Goal: Task Accomplishment & Management: Complete application form

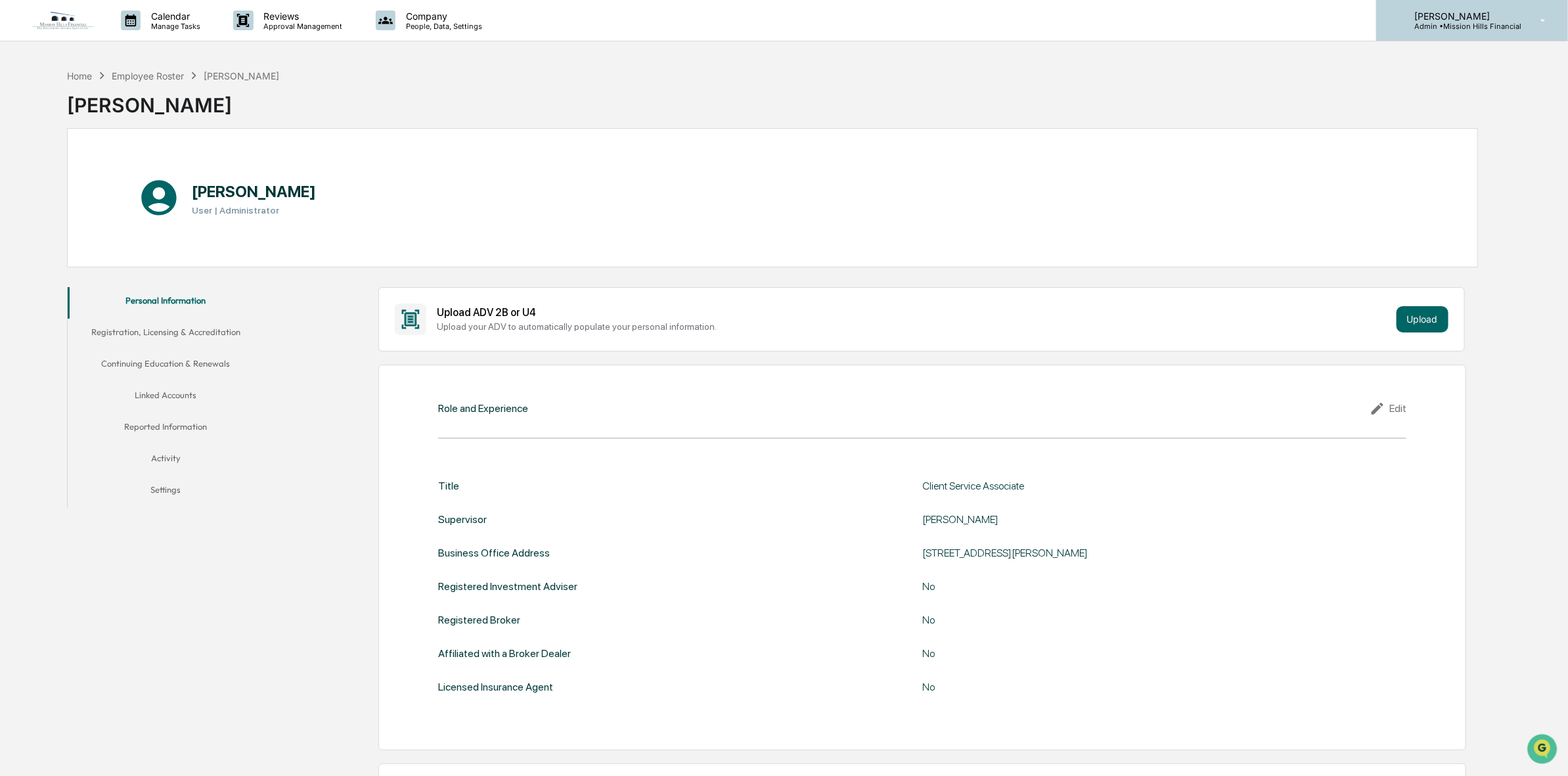
click at [1508, 14] on p "[PERSON_NAME]" at bounding box center [1463, 16] width 118 height 11
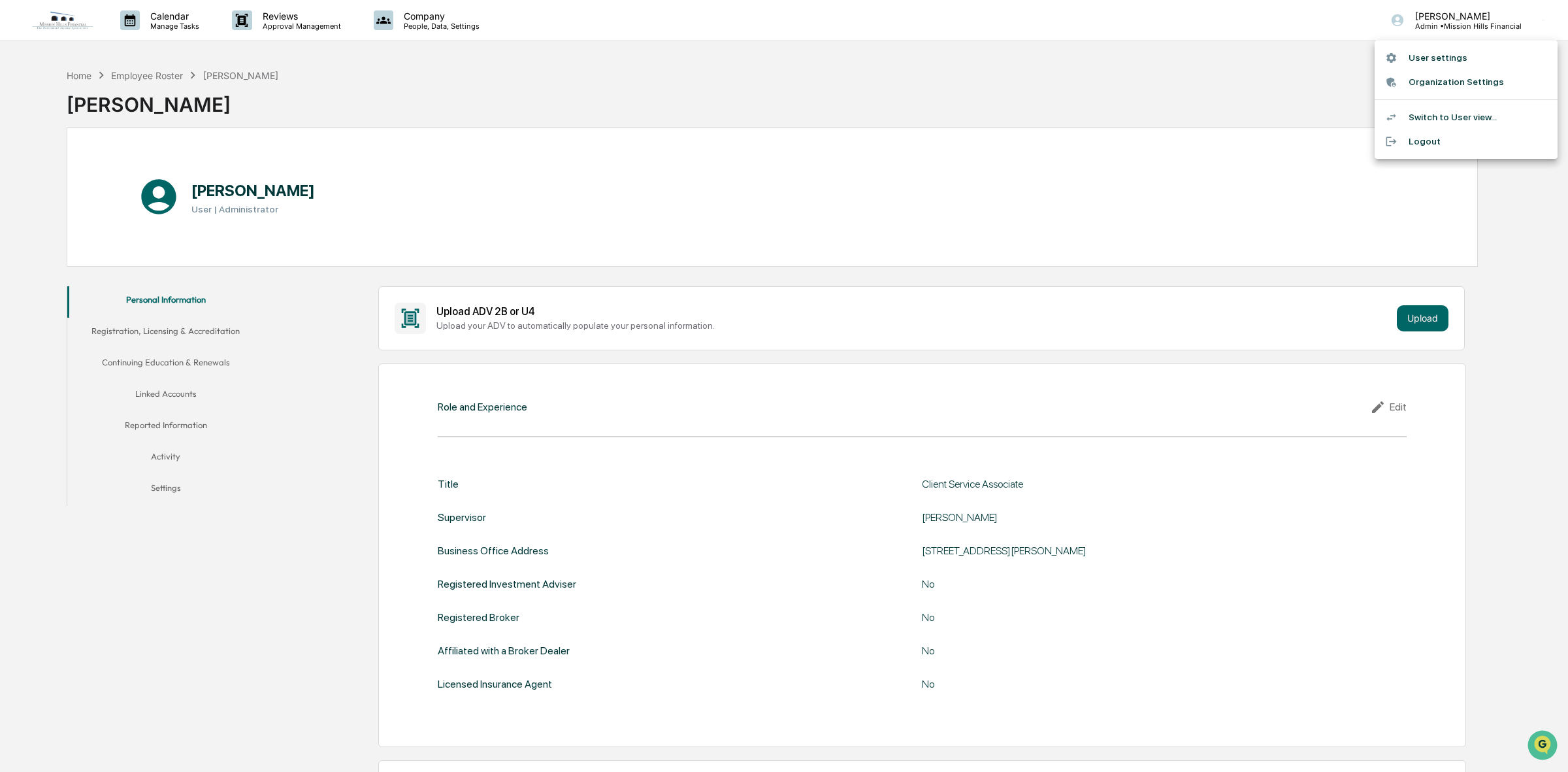
click at [1291, 101] on div at bounding box center [784, 386] width 1568 height 772
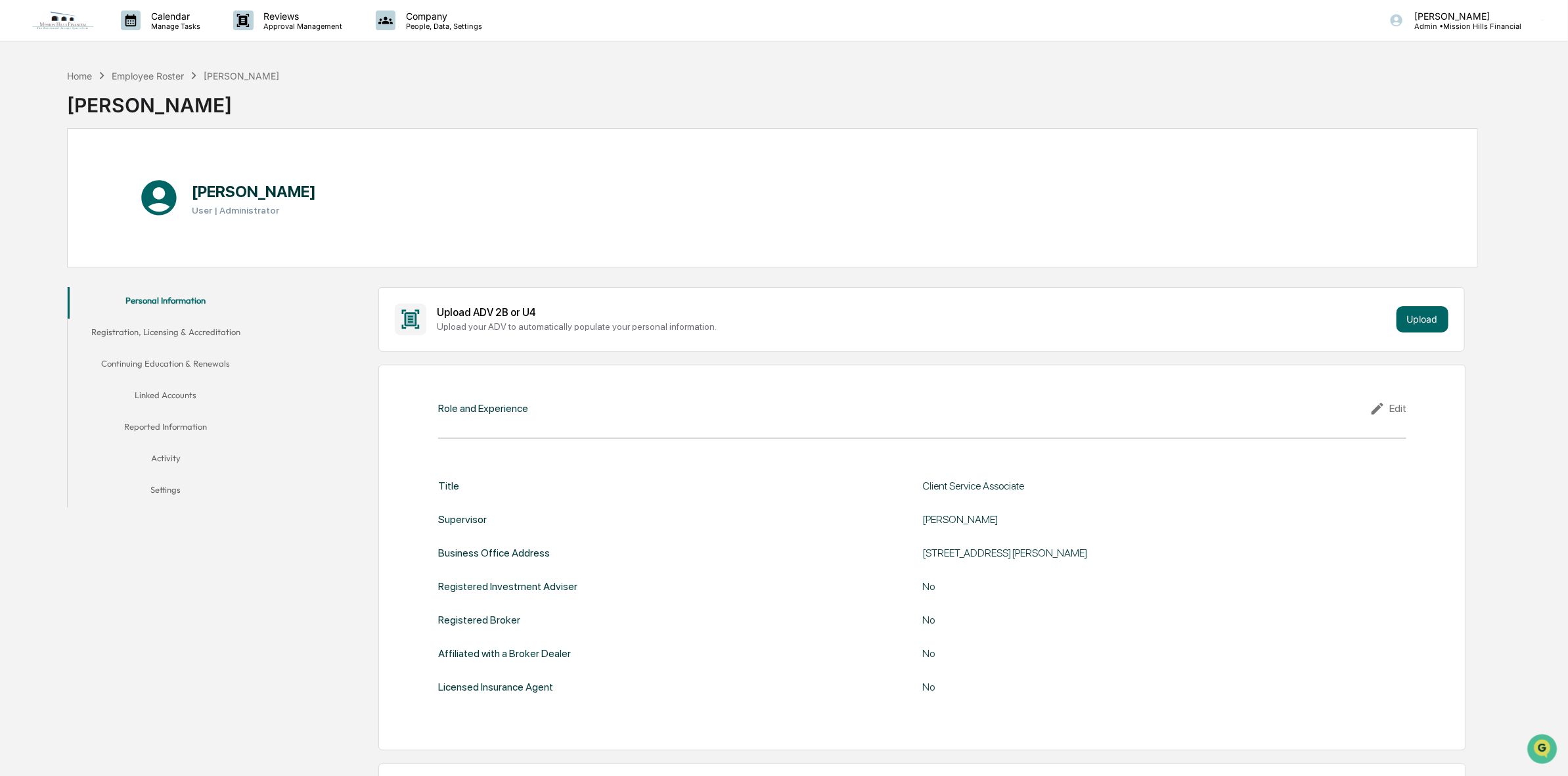
click at [80, 20] on img at bounding box center [63, 21] width 63 height 20
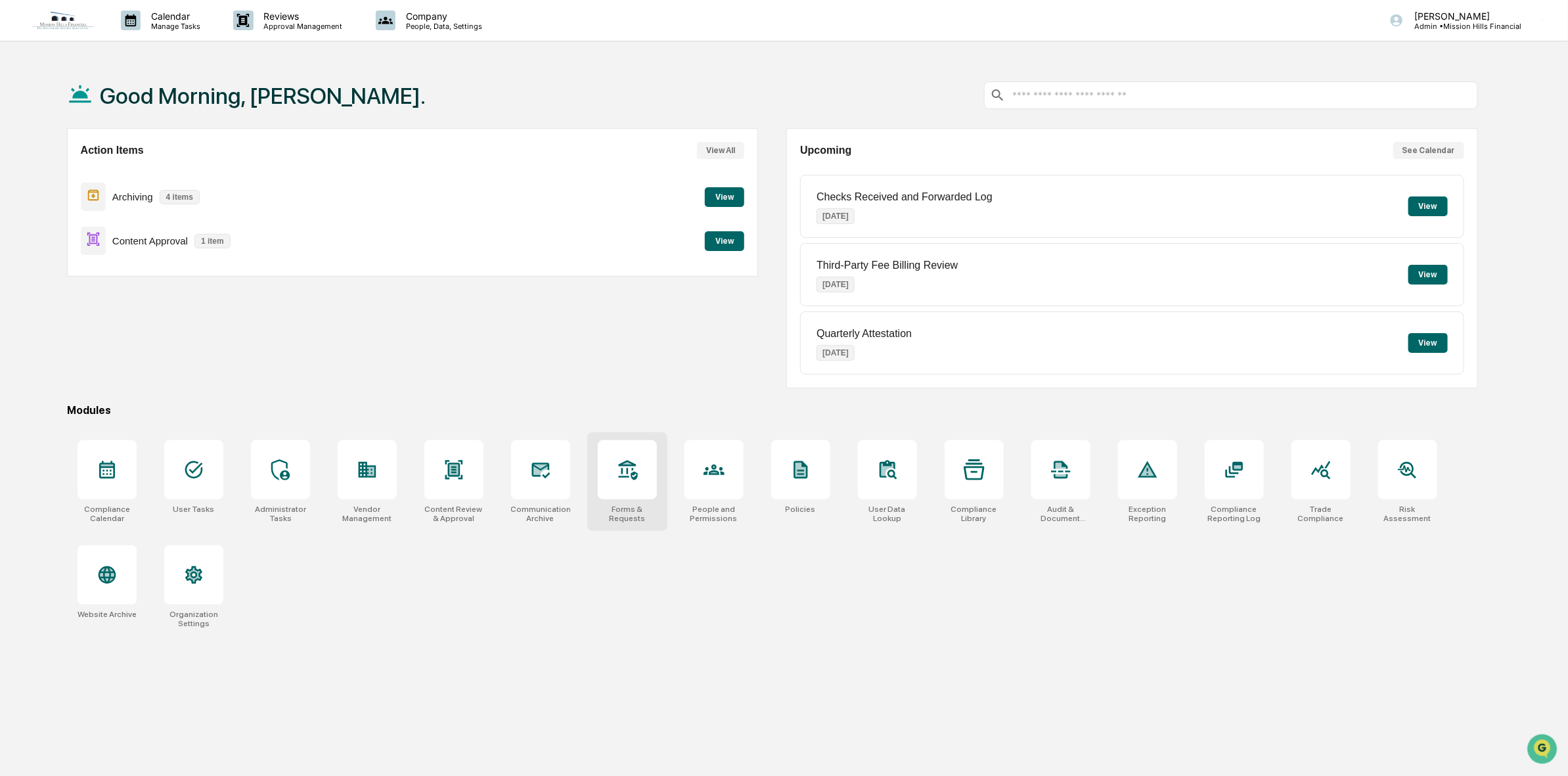
click at [639, 485] on div at bounding box center [626, 469] width 59 height 59
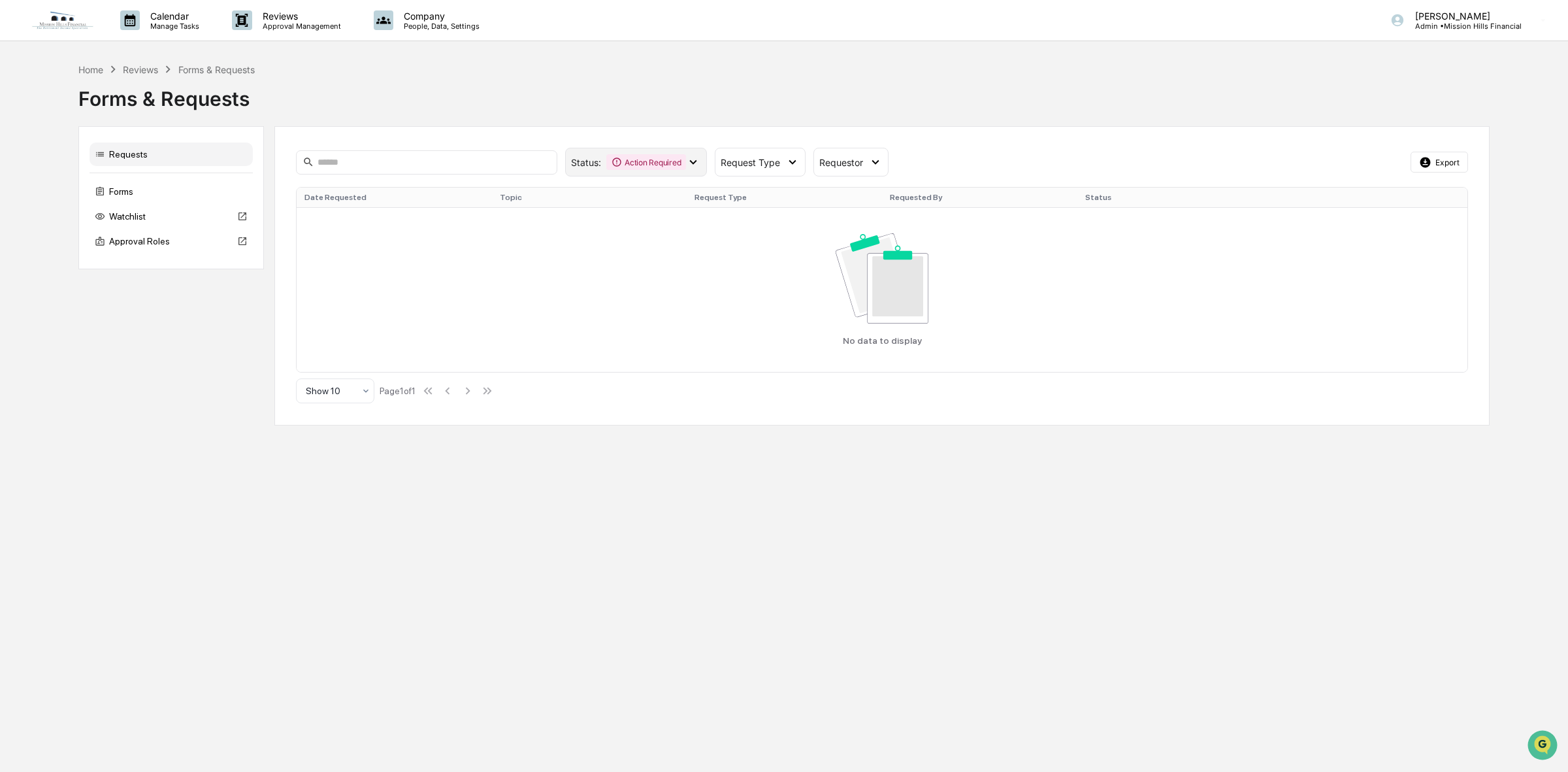
click at [642, 165] on div "Action Required" at bounding box center [646, 162] width 79 height 16
click at [635, 113] on div "Forms & Requests" at bounding box center [784, 96] width 1411 height 40
click at [135, 156] on div "Requests" at bounding box center [171, 155] width 164 height 24
click at [298, 25] on p "Approval Management" at bounding box center [300, 26] width 95 height 9
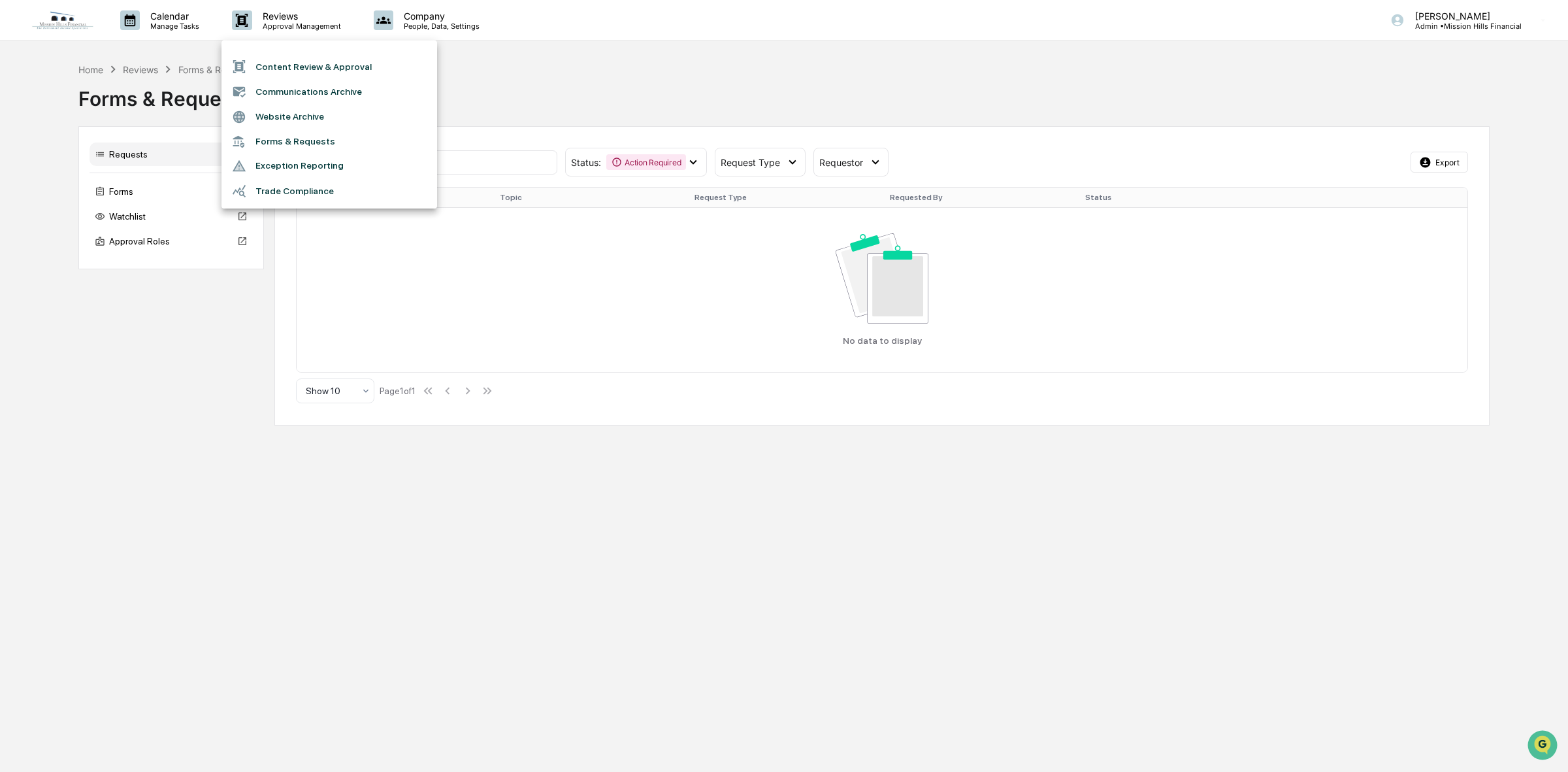
click at [310, 64] on li "Content Review & Approval" at bounding box center [328, 66] width 215 height 25
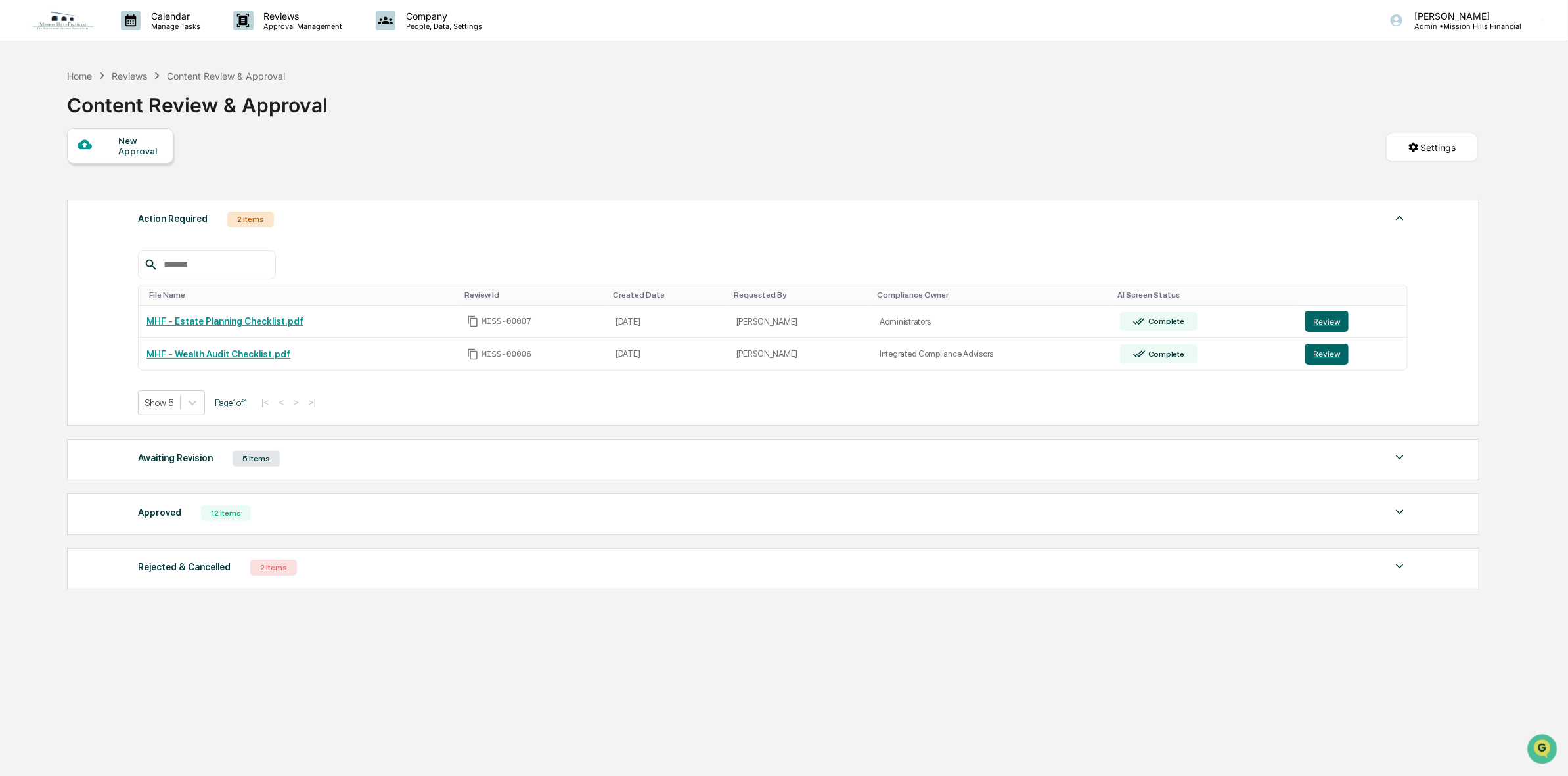
click at [132, 152] on div "New Approval" at bounding box center [141, 146] width 44 height 21
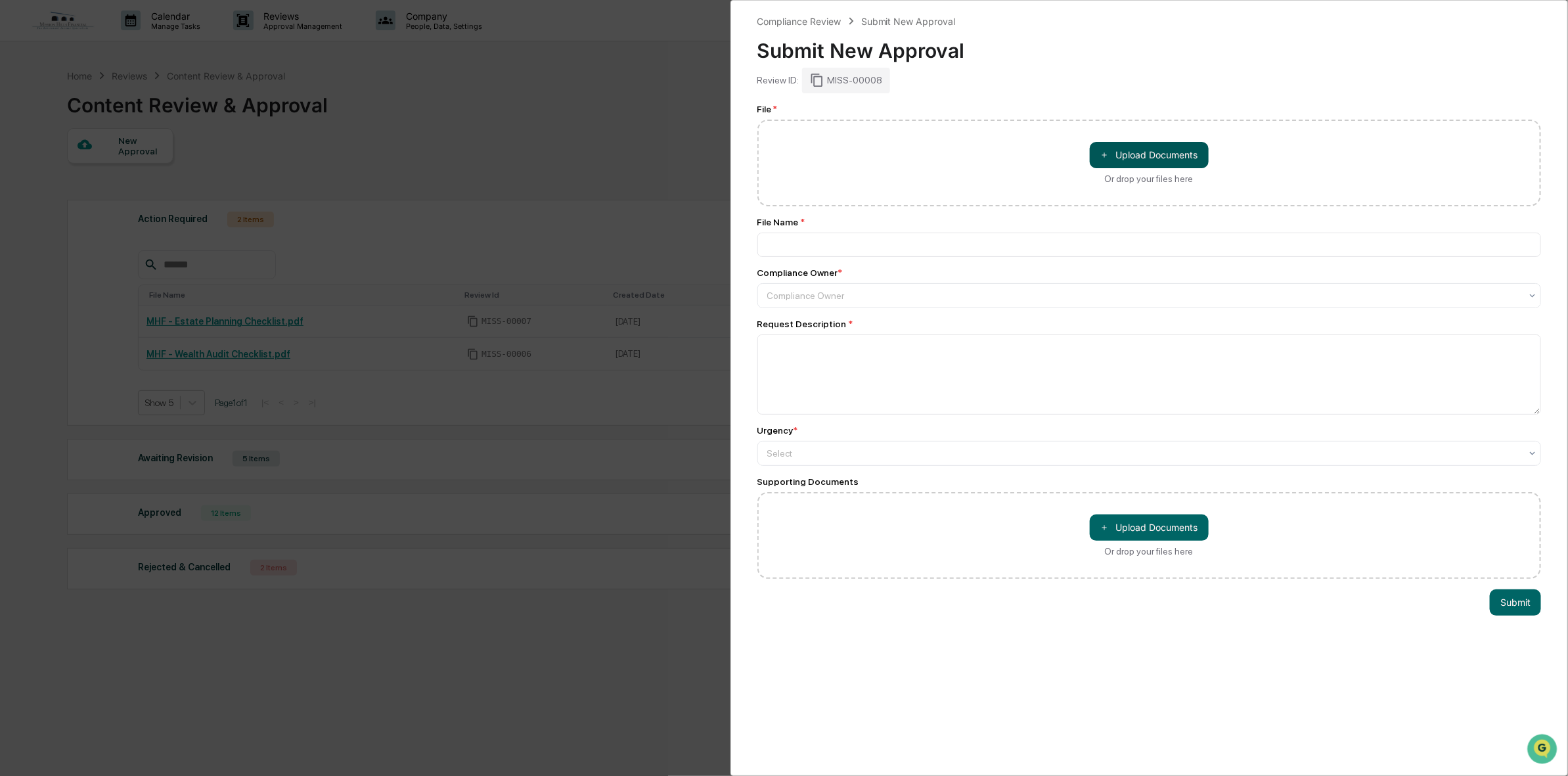
click at [1169, 157] on button "＋ Upload Documents" at bounding box center [1149, 155] width 119 height 26
type input "**********"
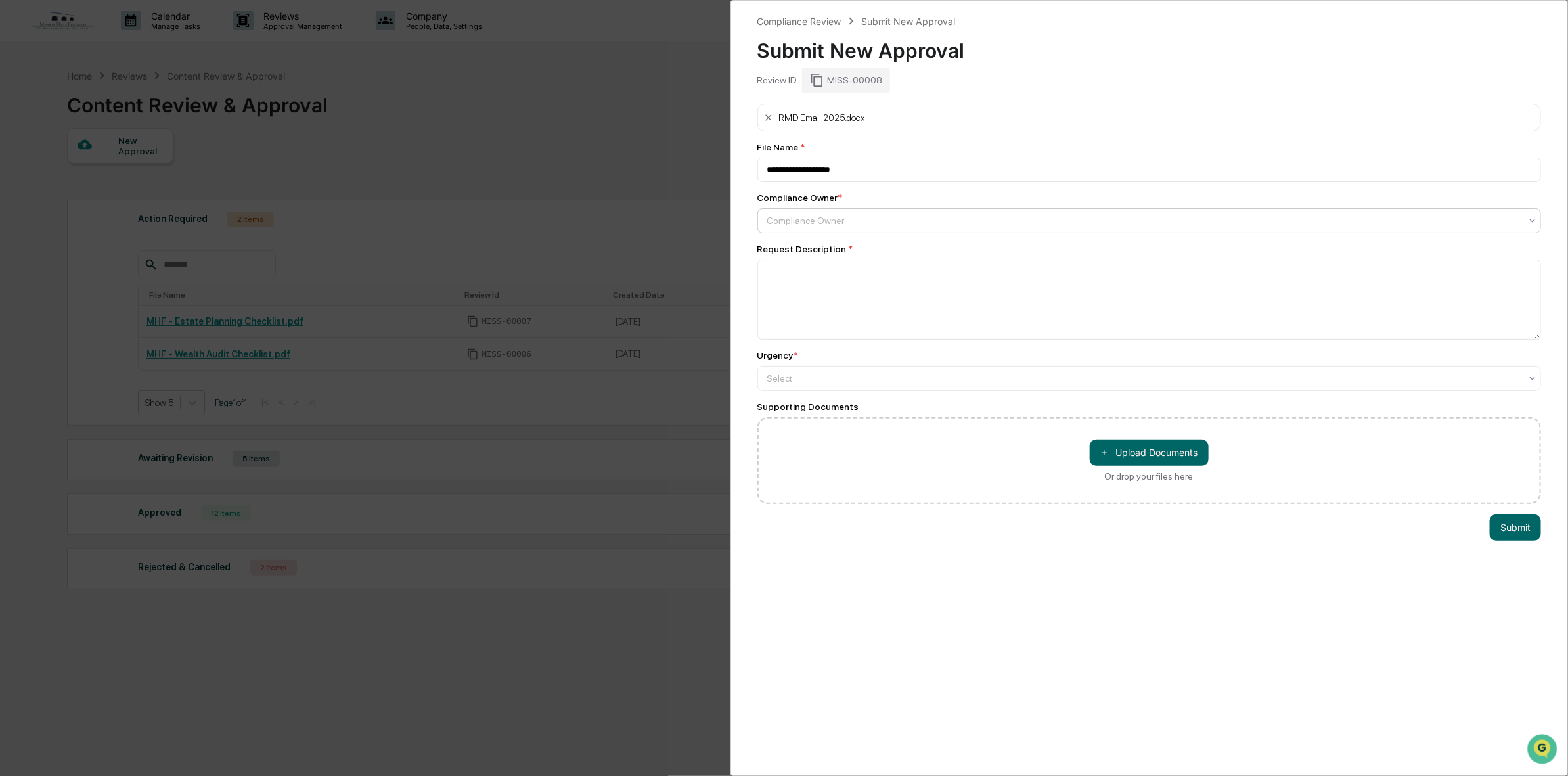
click at [848, 222] on div at bounding box center [1144, 220] width 754 height 13
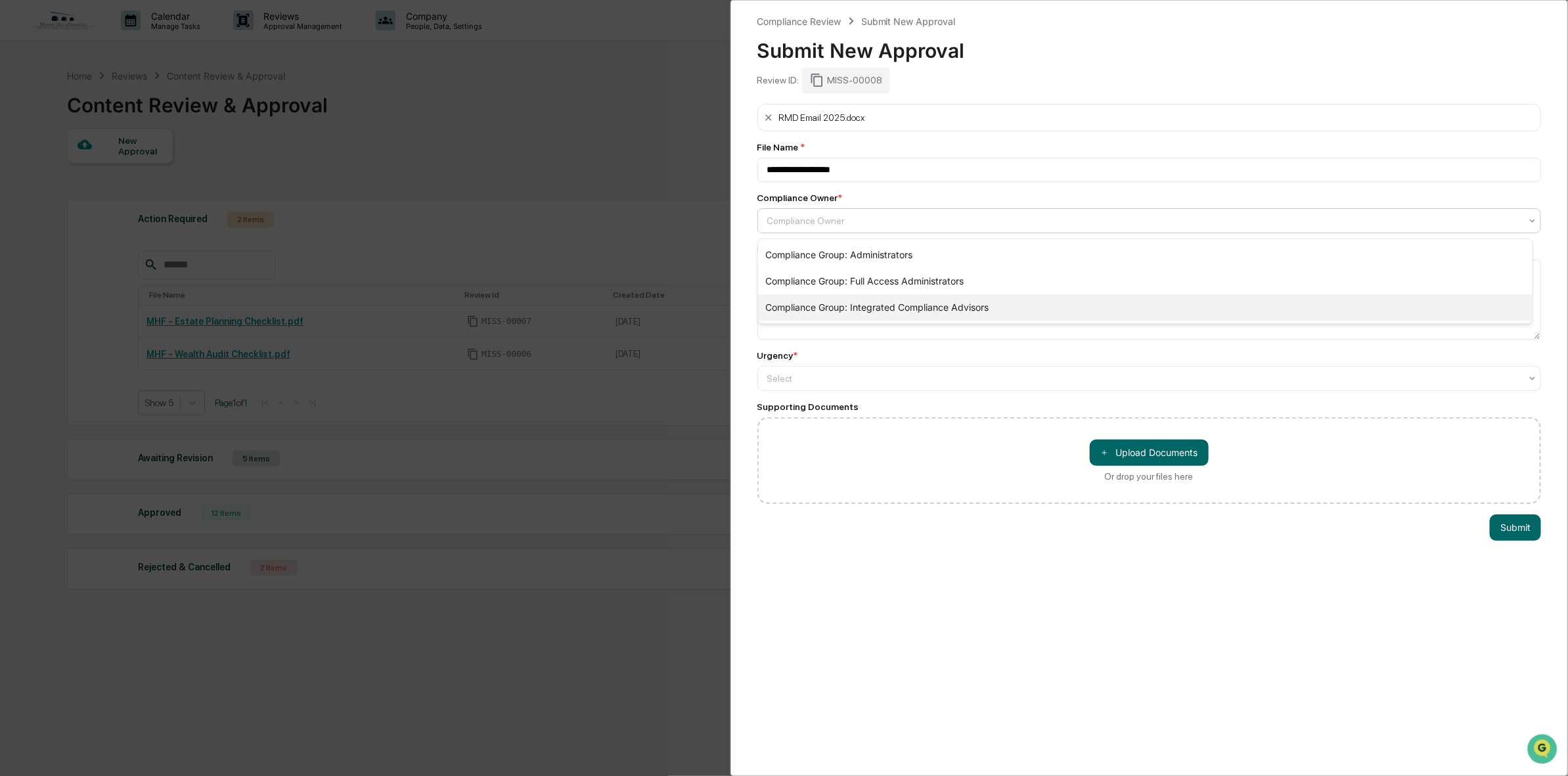
click at [943, 314] on div "Compliance Group: Integrated Compliance Advisors" at bounding box center [1145, 307] width 775 height 26
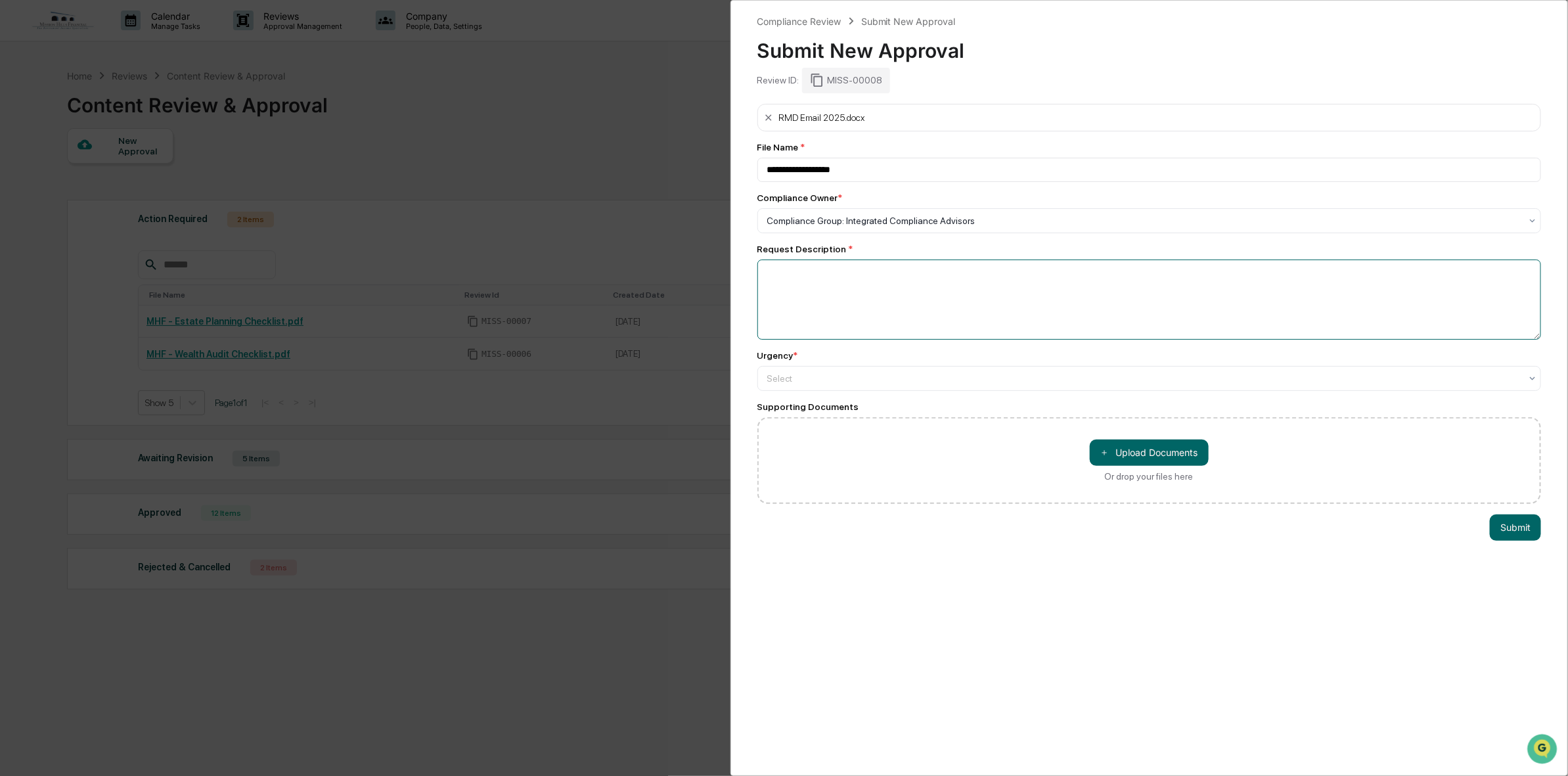
click at [837, 291] on textarea at bounding box center [1149, 299] width 784 height 80
type textarea "**********"
click at [912, 385] on div at bounding box center [1144, 378] width 754 height 13
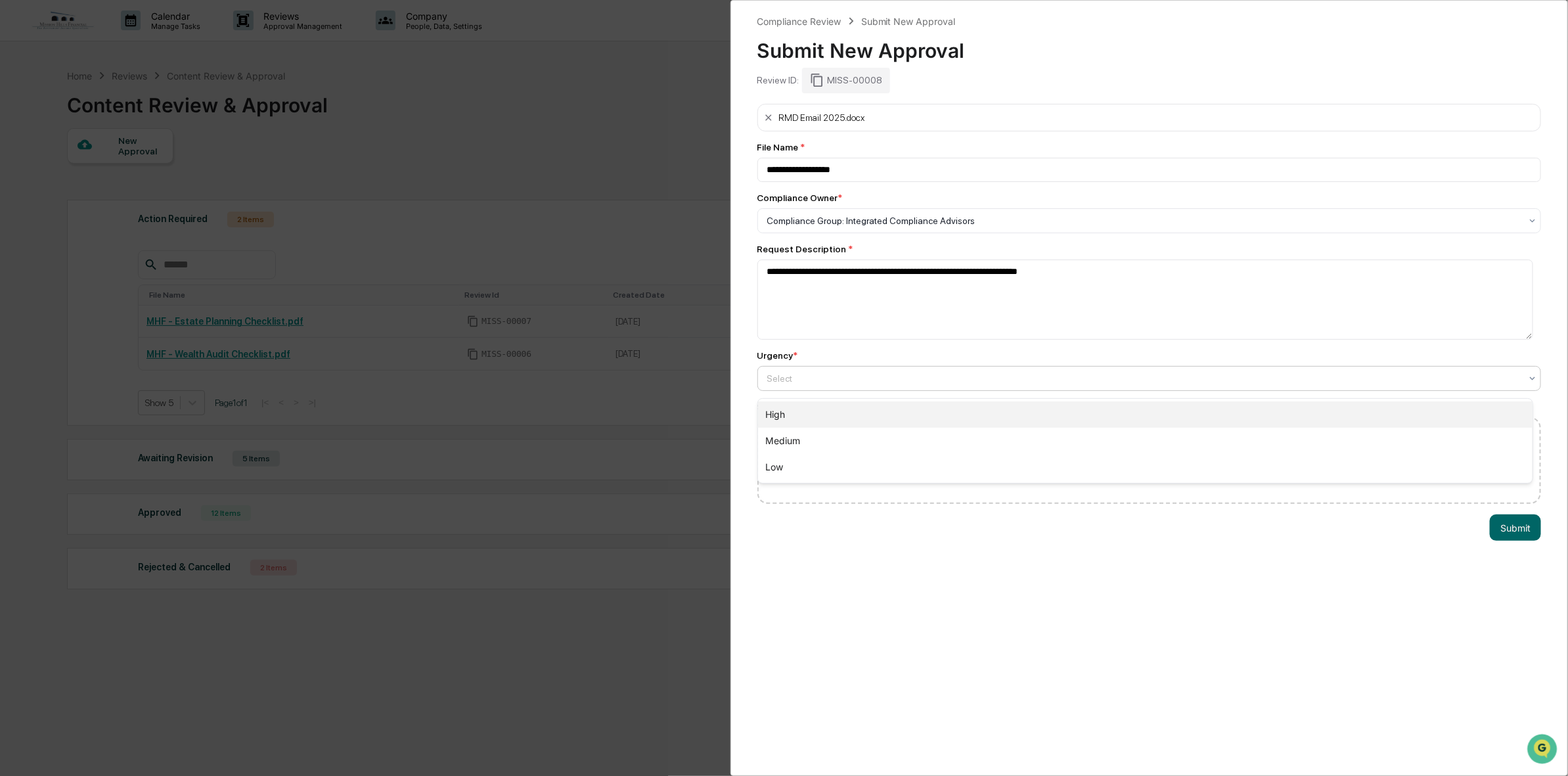
click at [835, 421] on div "High" at bounding box center [1145, 414] width 775 height 26
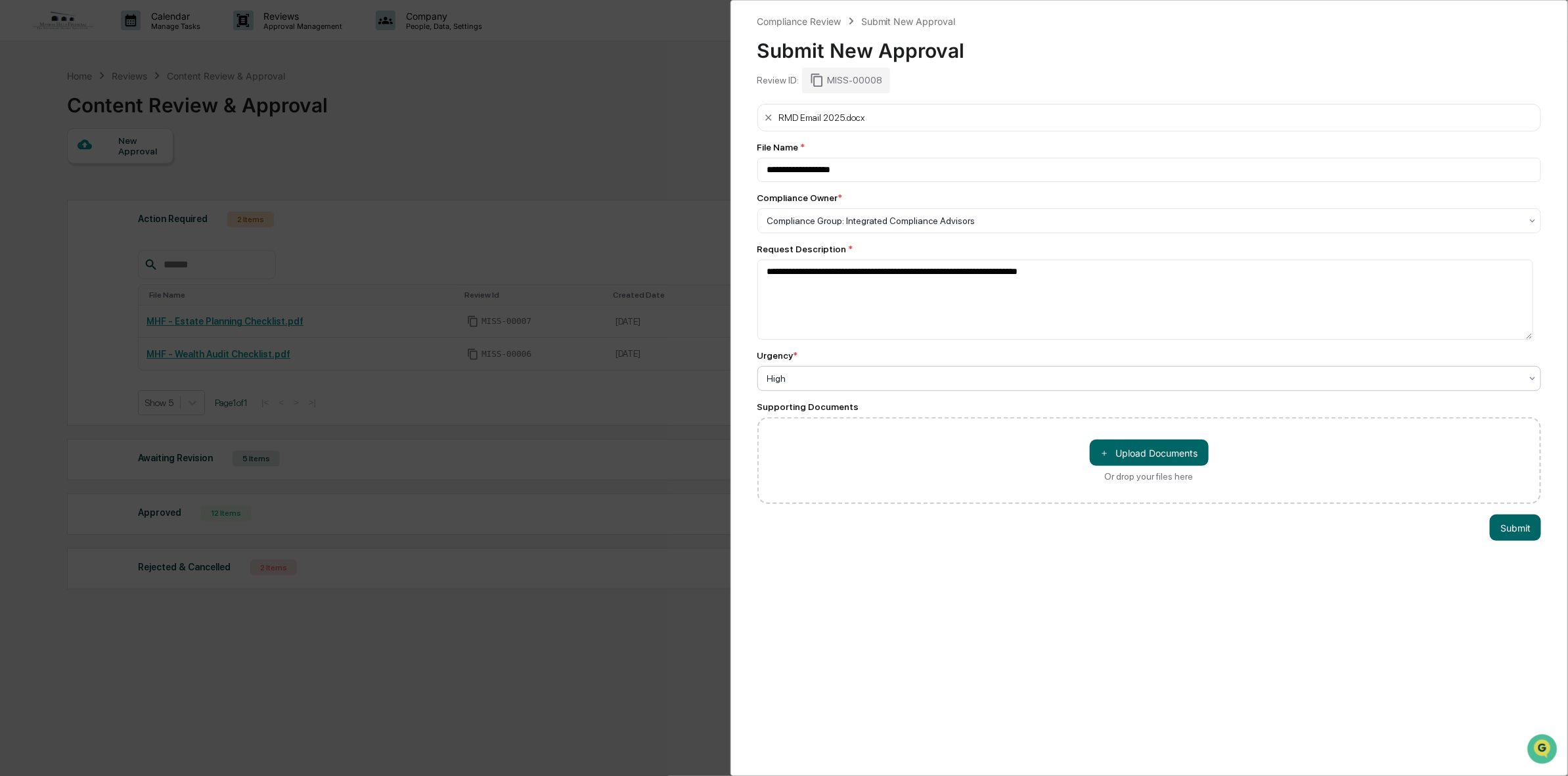
click at [1156, 630] on div "**********" at bounding box center [1149, 388] width 839 height 776
click at [1518, 534] on button "Submit" at bounding box center [1515, 528] width 51 height 26
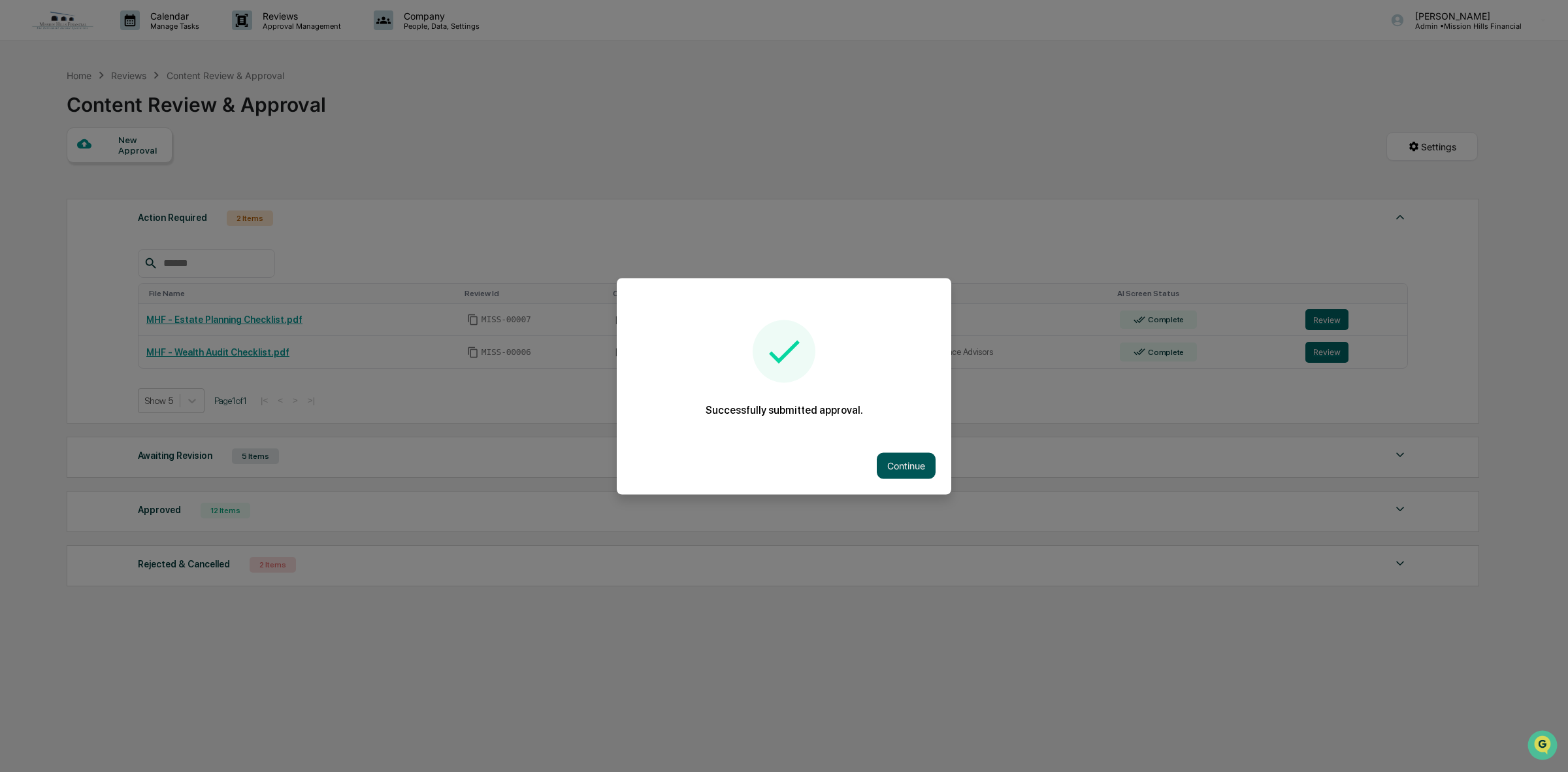
click at [922, 466] on button "Continue" at bounding box center [905, 465] width 59 height 26
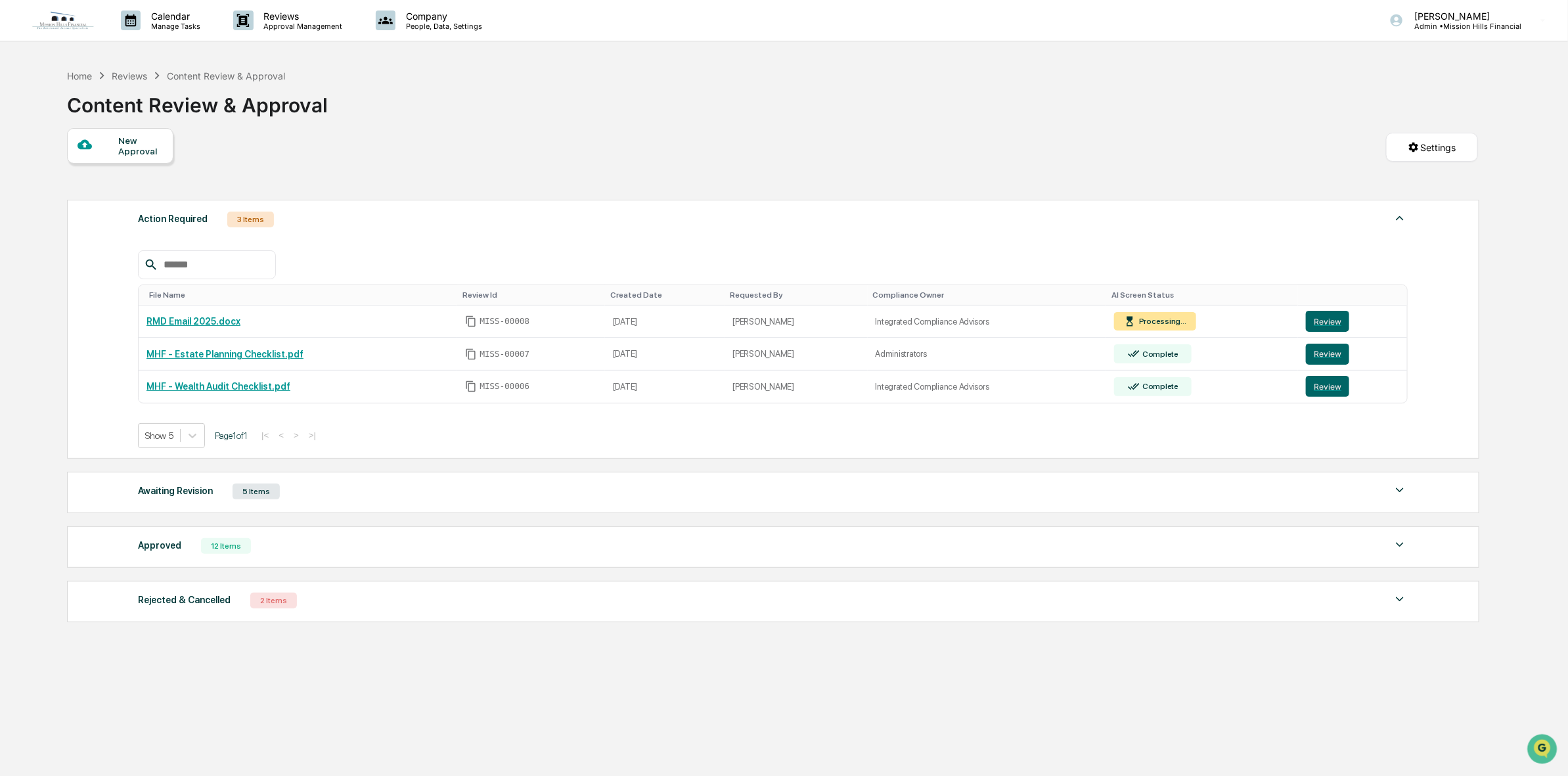
click at [339, 592] on div "Rejected & Cancelled 2 Items File Name Review Id Created Date Requested By Comp…" at bounding box center [773, 600] width 1412 height 41
click at [335, 601] on div "Rejected & Cancelled 2 Items" at bounding box center [772, 600] width 1270 height 18
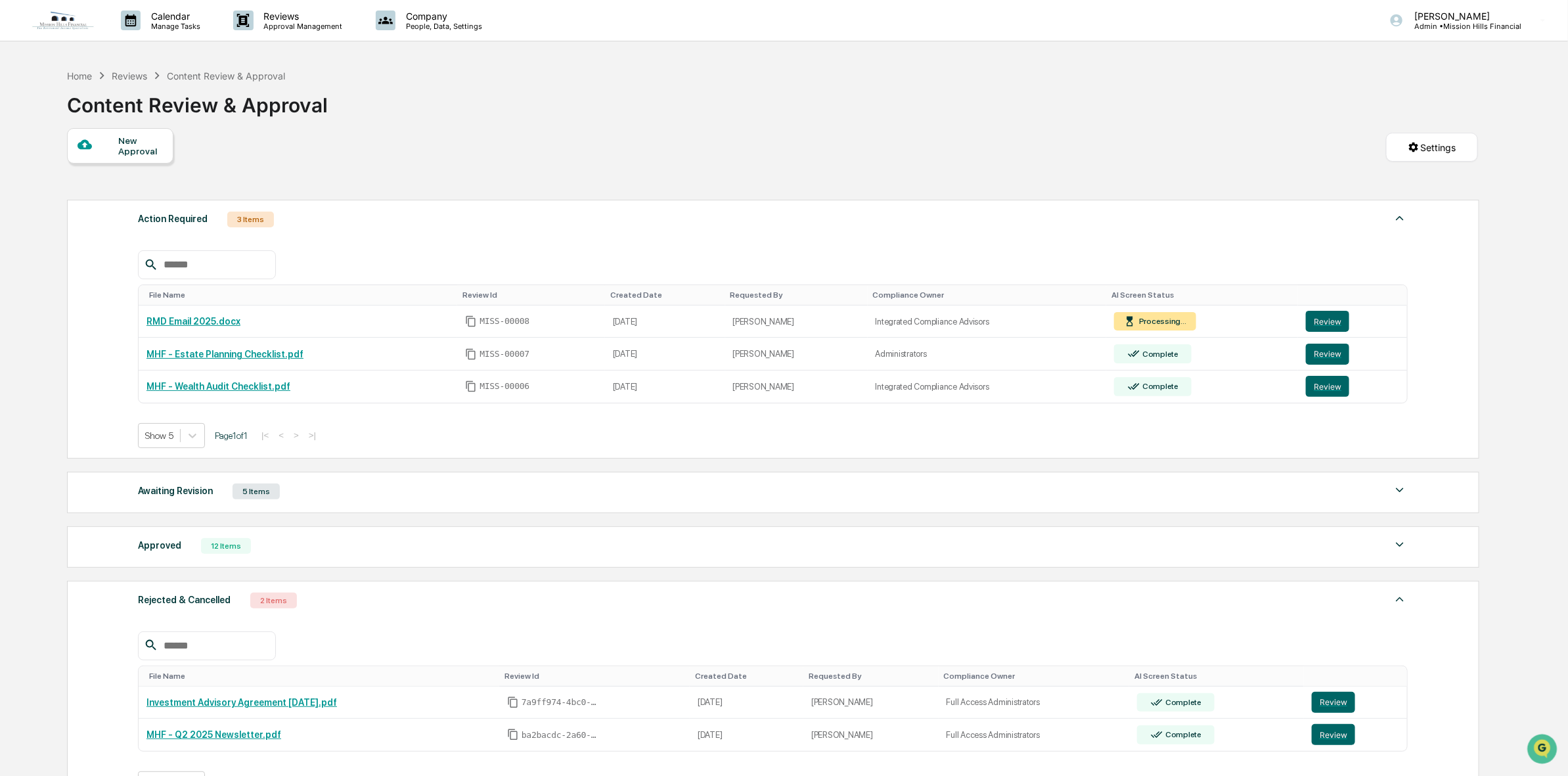
click at [353, 500] on div "Awaiting Revision 5 Items" at bounding box center [772, 491] width 1270 height 18
